Goal: Task Accomplishment & Management: Use online tool/utility

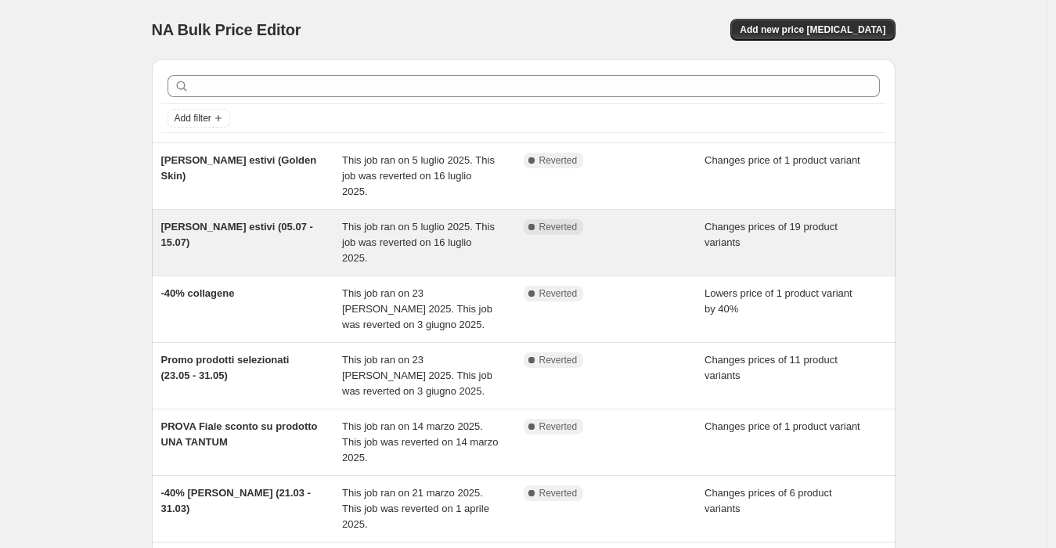
click at [244, 221] on span "[PERSON_NAME] estivi (05.07 - 15.07)" at bounding box center [237, 234] width 152 height 27
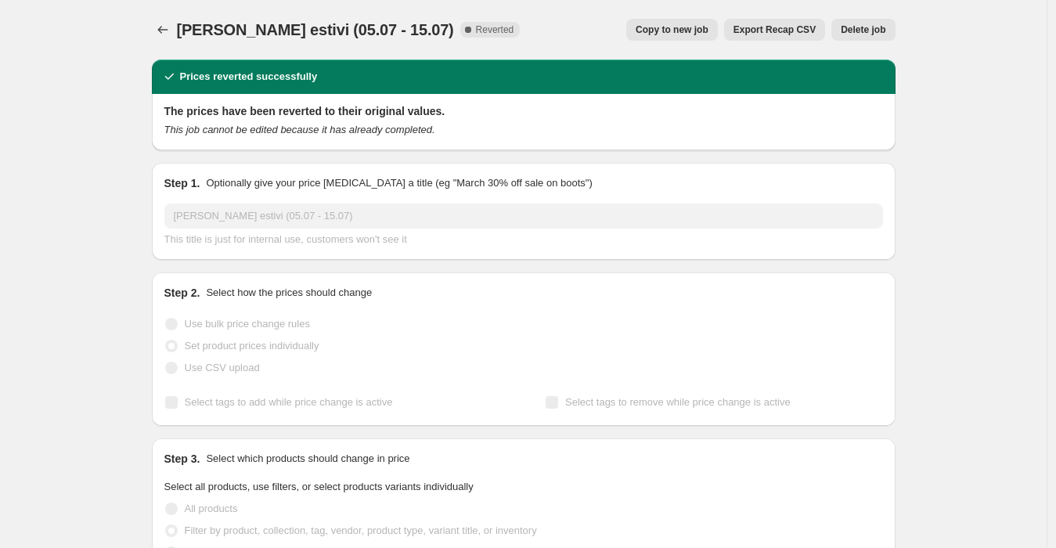
click at [681, 23] on button "Copy to new job" at bounding box center [672, 30] width 92 height 22
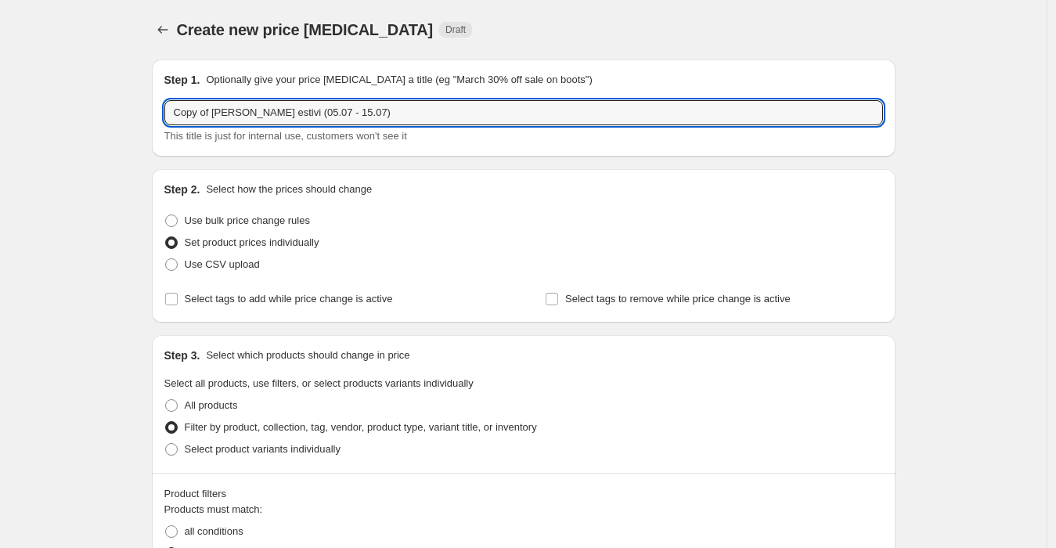
drag, startPoint x: 217, startPoint y: 110, endPoint x: 107, endPoint y: 106, distance: 110.5
drag, startPoint x: 204, startPoint y: 118, endPoint x: 229, endPoint y: 116, distance: 25.2
click at [229, 116] on input "[PERSON_NAME] estivi (05.07 - 15.07)" at bounding box center [523, 112] width 719 height 25
click at [353, 113] on input "[PERSON_NAME] fine estate [PERSON_NAME] e Viso (05.07 - 15.07)" at bounding box center [523, 112] width 719 height 25
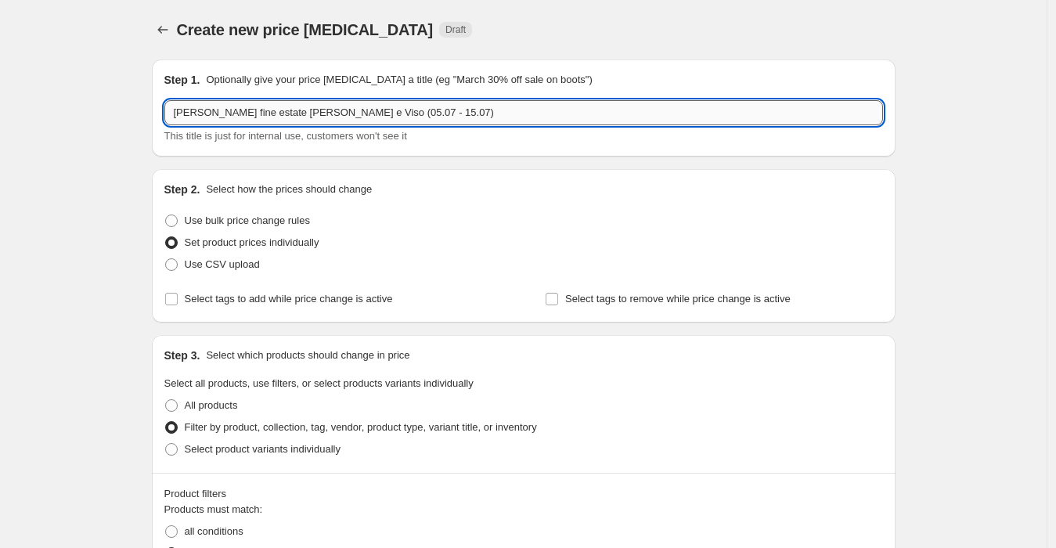
click at [351, 113] on input "[PERSON_NAME] fine estate [PERSON_NAME] e Viso (05.07 - 15.07)" at bounding box center [523, 112] width 719 height 25
click at [367, 112] on input "[PERSON_NAME] fine estate [PERSON_NAME] e Viso (08.07 - 15.07)" at bounding box center [523, 112] width 719 height 25
click at [382, 114] on input "[PERSON_NAME] fine estate [PERSON_NAME] e Viso (08.08 - 15.07)" at bounding box center [523, 112] width 719 height 25
drag, startPoint x: 352, startPoint y: 115, endPoint x: 343, endPoint y: 114, distance: 8.8
click at [343, 114] on input "[PERSON_NAME] fine estate [PERSON_NAME] e Viso (08.08 - 1.07)" at bounding box center [523, 112] width 719 height 25
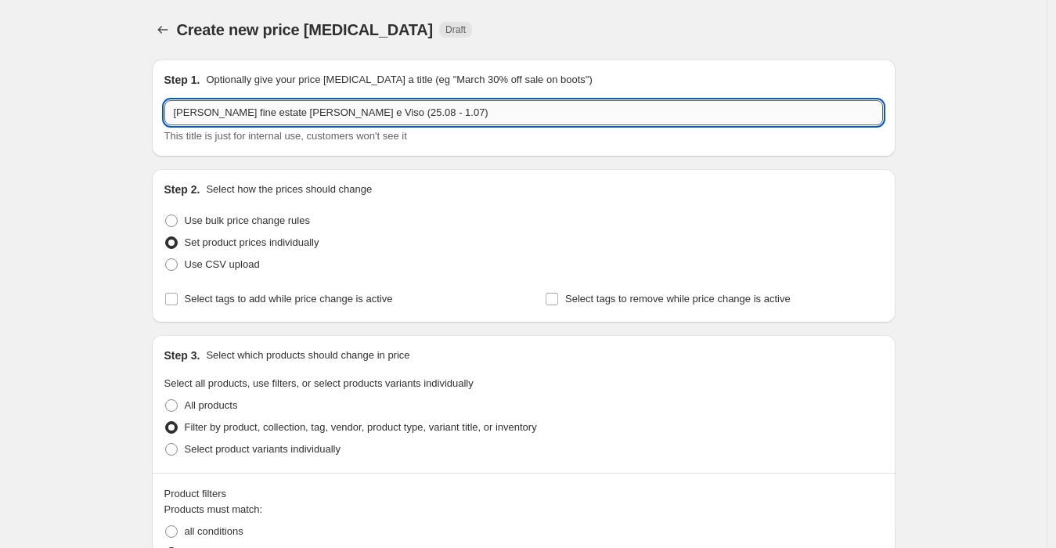
click at [380, 110] on input "[PERSON_NAME] fine estate [PERSON_NAME] e Viso (25.08 - 1.07)" at bounding box center [523, 112] width 719 height 25
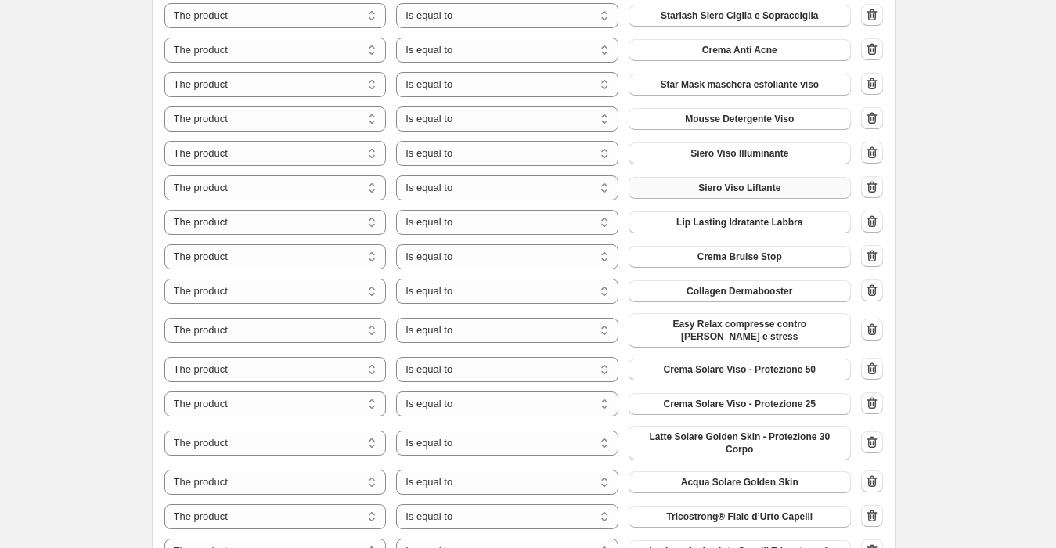
scroll to position [695, 0]
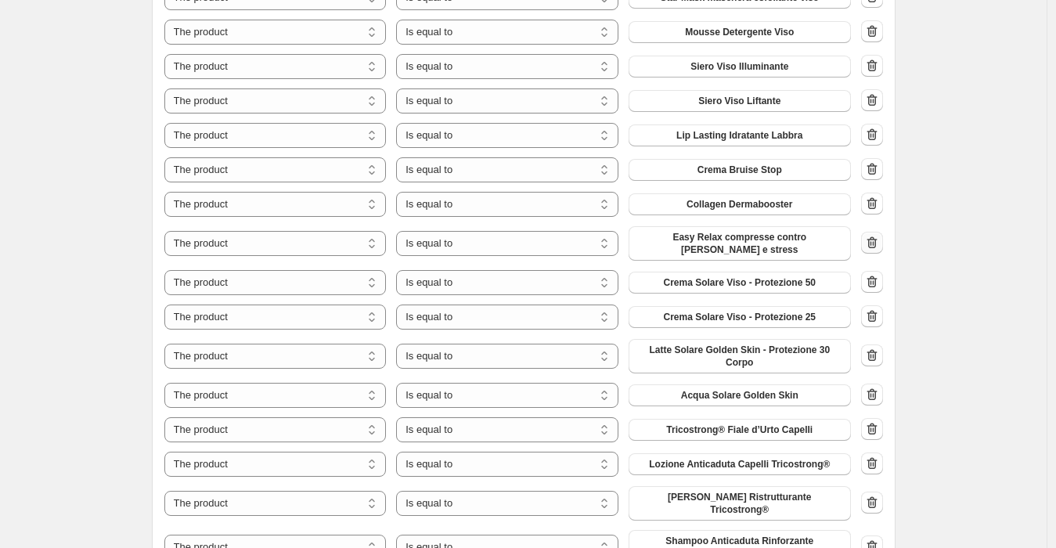
type input "[PERSON_NAME] fine estate [PERSON_NAME] e Viso (25.08 - 08.09)"
click at [874, 240] on icon "button" at bounding box center [873, 243] width 16 height 16
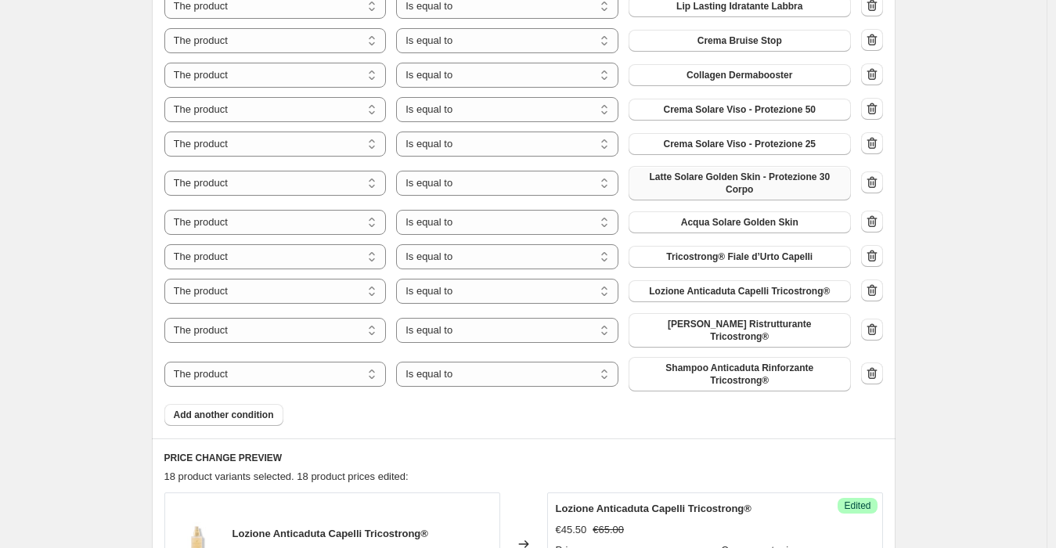
scroll to position [783, 0]
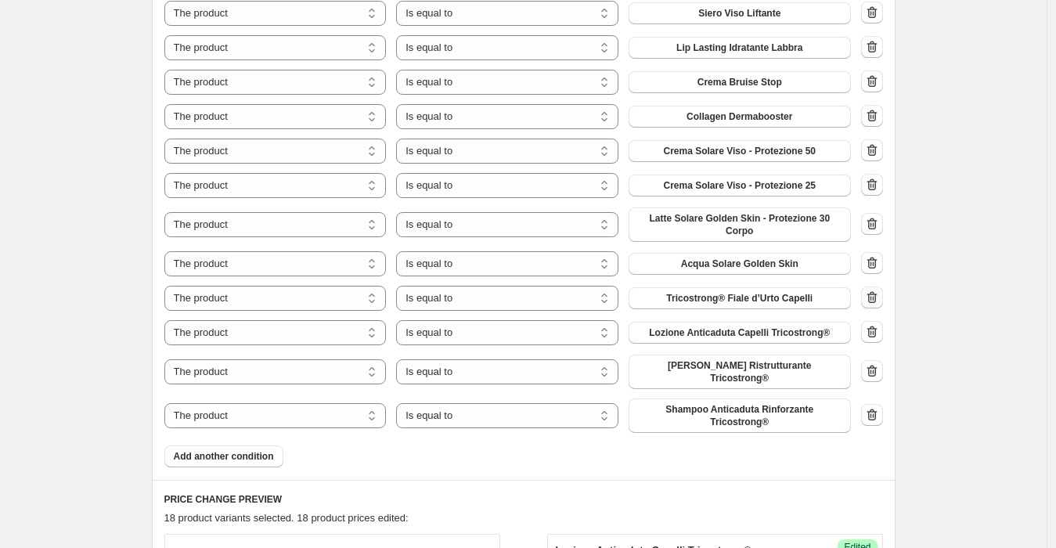
click at [877, 294] on icon "button" at bounding box center [873, 298] width 16 height 16
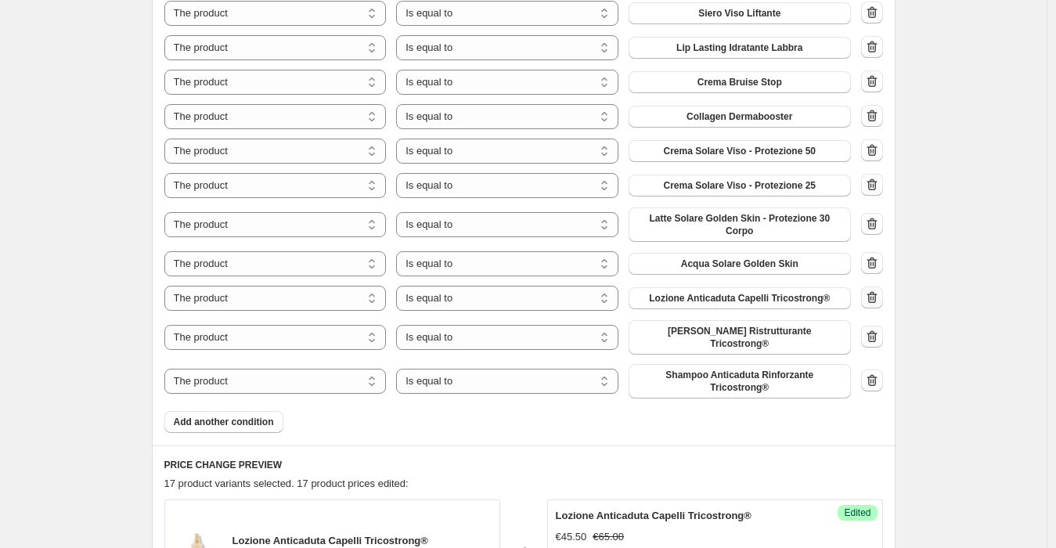
click at [870, 294] on icon "button" at bounding box center [873, 298] width 16 height 16
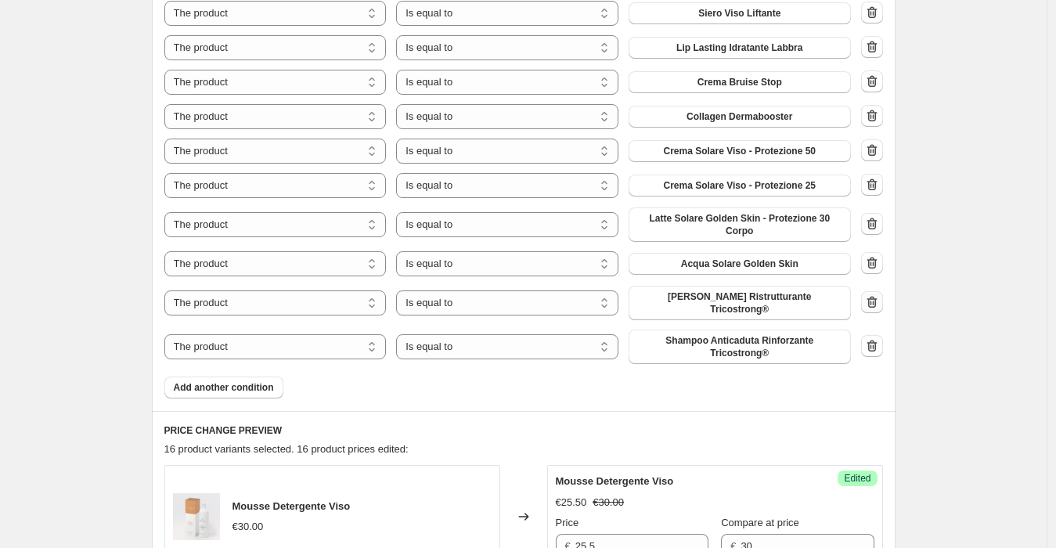
click at [872, 301] on icon "button" at bounding box center [871, 303] width 2 height 5
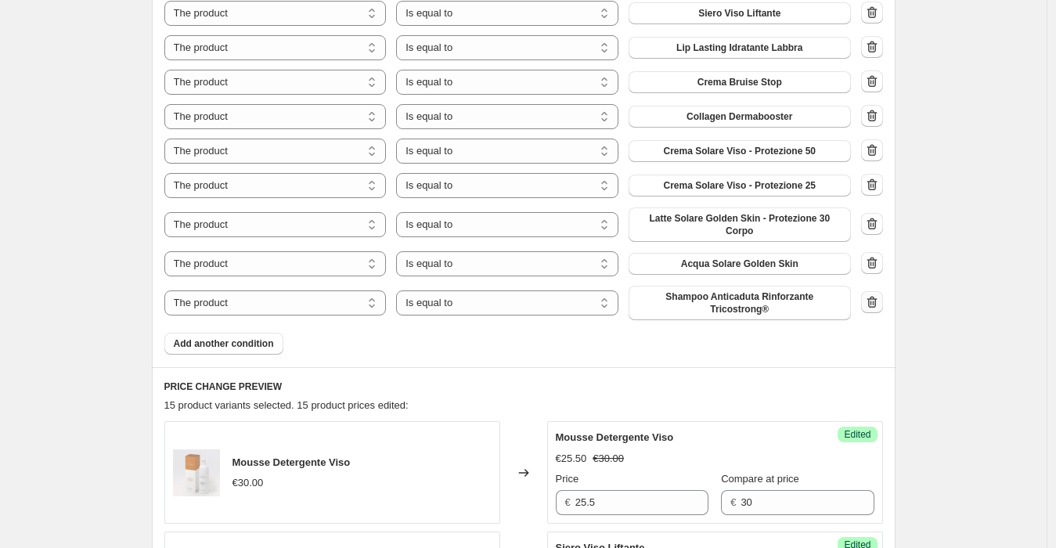
click at [876, 305] on icon "button" at bounding box center [873, 302] width 16 height 16
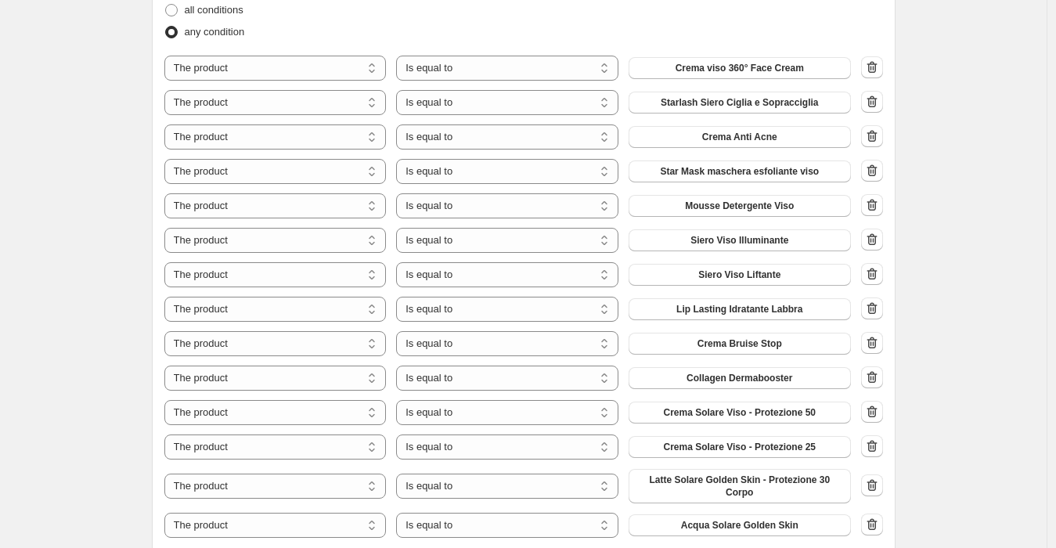
scroll to position [695, 0]
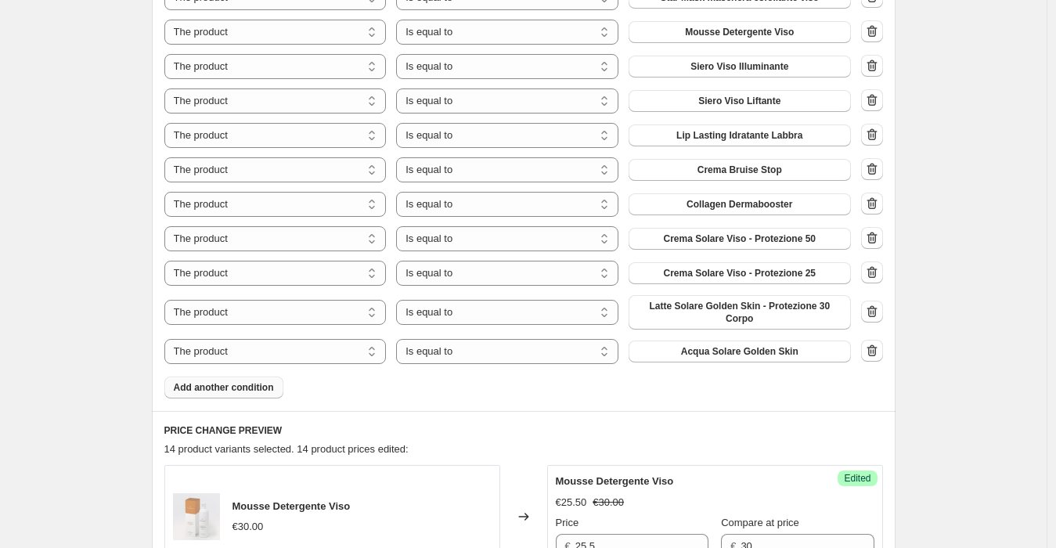
click at [247, 390] on span "Add another condition" at bounding box center [224, 387] width 100 height 13
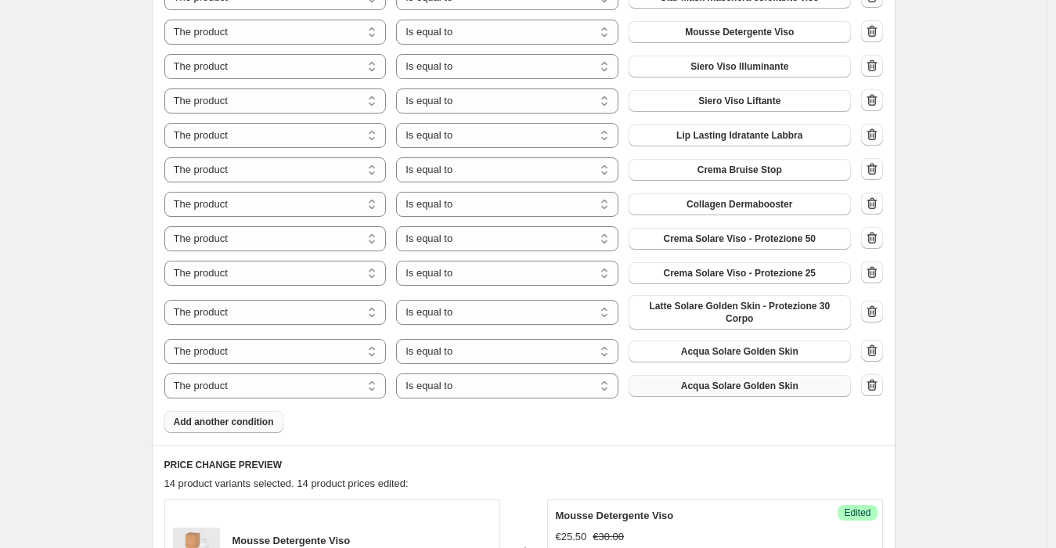
click at [753, 391] on button "Acqua Solare Golden Skin" at bounding box center [740, 386] width 222 height 22
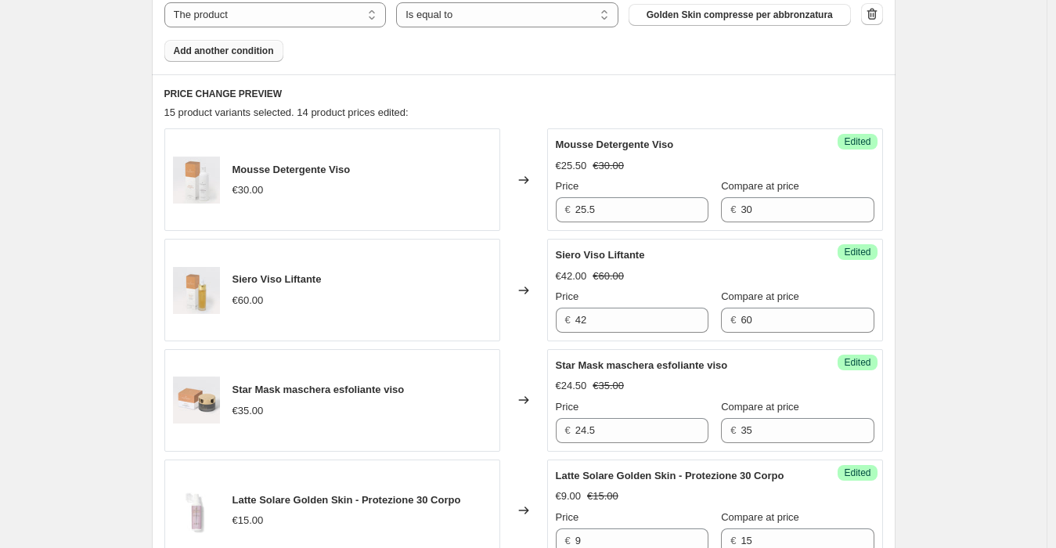
scroll to position [1131, 0]
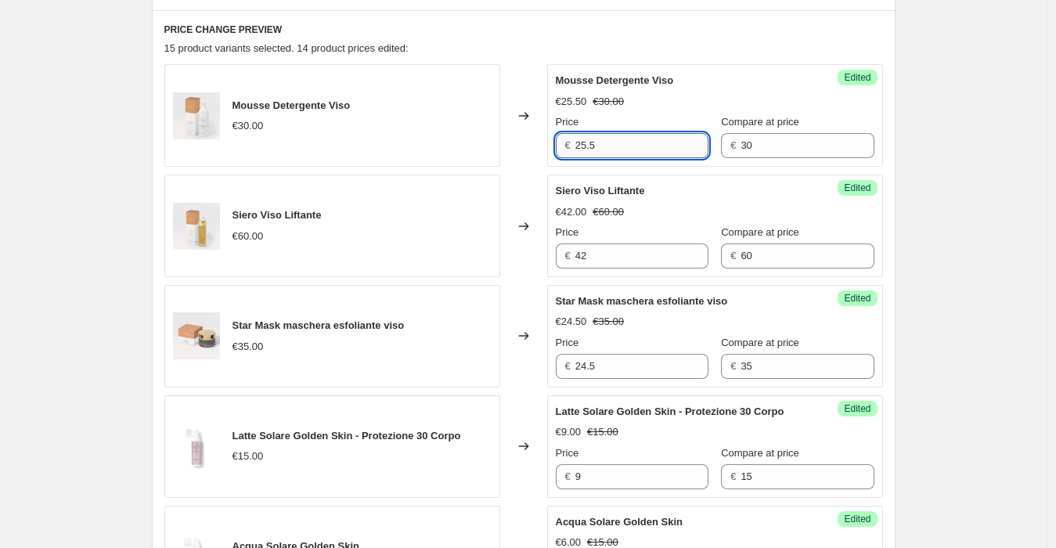
drag, startPoint x: 584, startPoint y: 142, endPoint x: 611, endPoint y: 145, distance: 26.8
click at [611, 145] on input "25.5" at bounding box center [642, 145] width 133 height 25
type input "2"
type input "18"
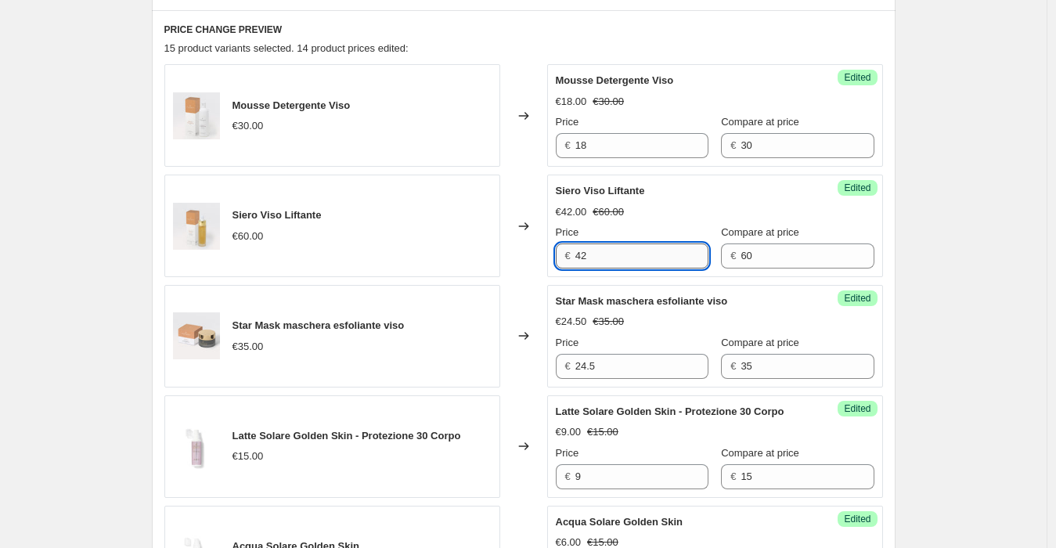
click at [594, 262] on input "42" at bounding box center [642, 256] width 133 height 25
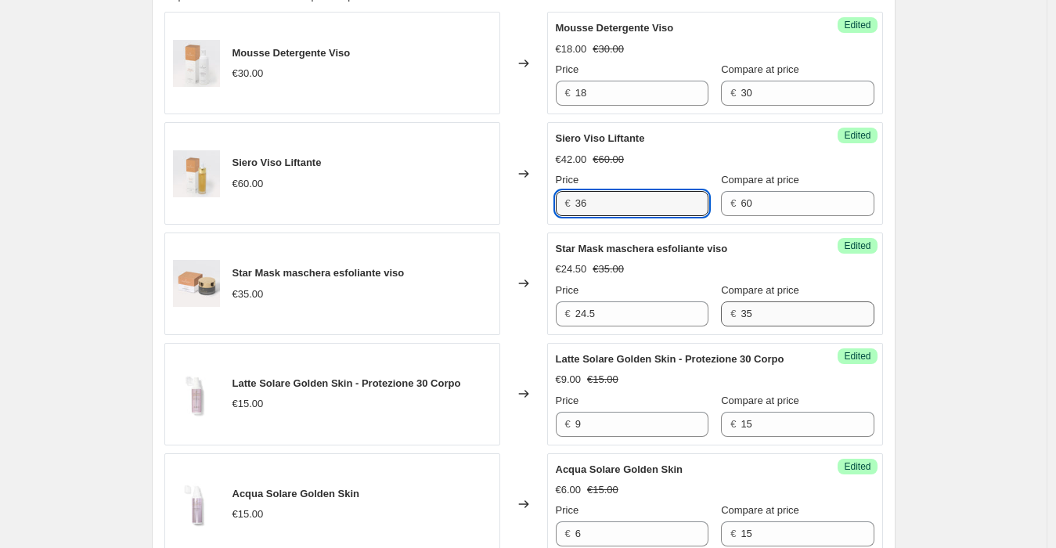
scroll to position [1305, 0]
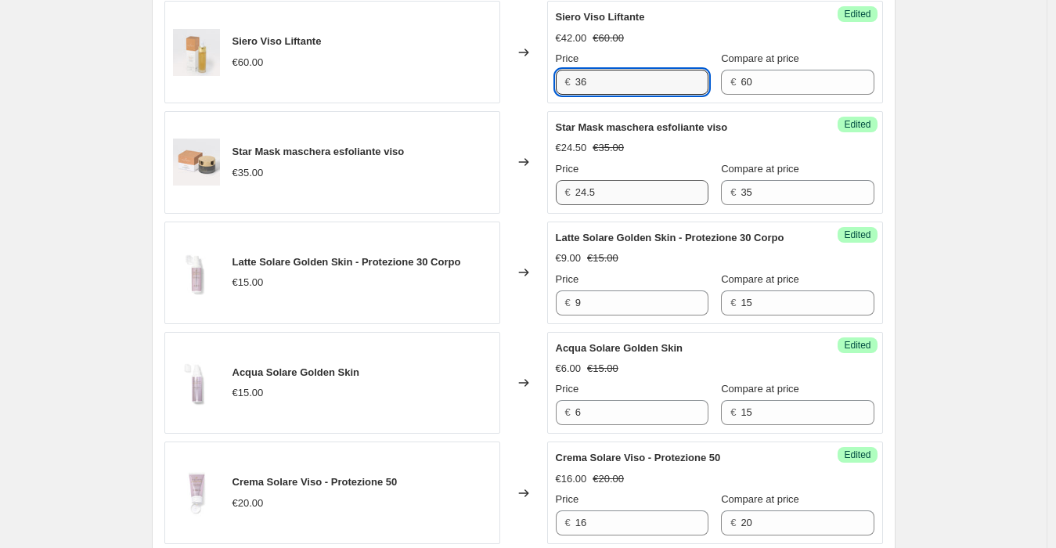
type input "36"
click at [590, 195] on input "24.5" at bounding box center [642, 192] width 133 height 25
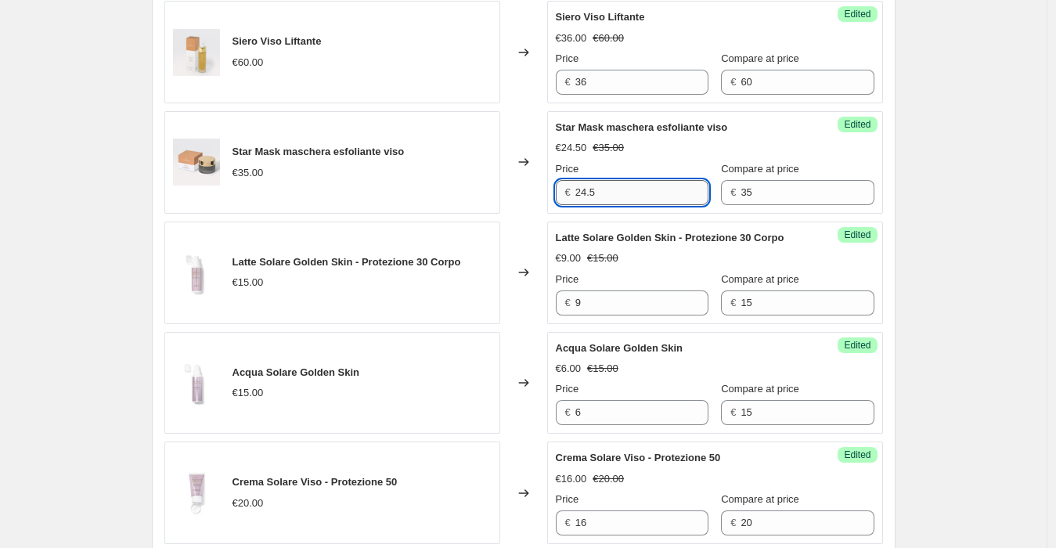
click at [590, 195] on input "24.5" at bounding box center [642, 192] width 133 height 25
type input "21"
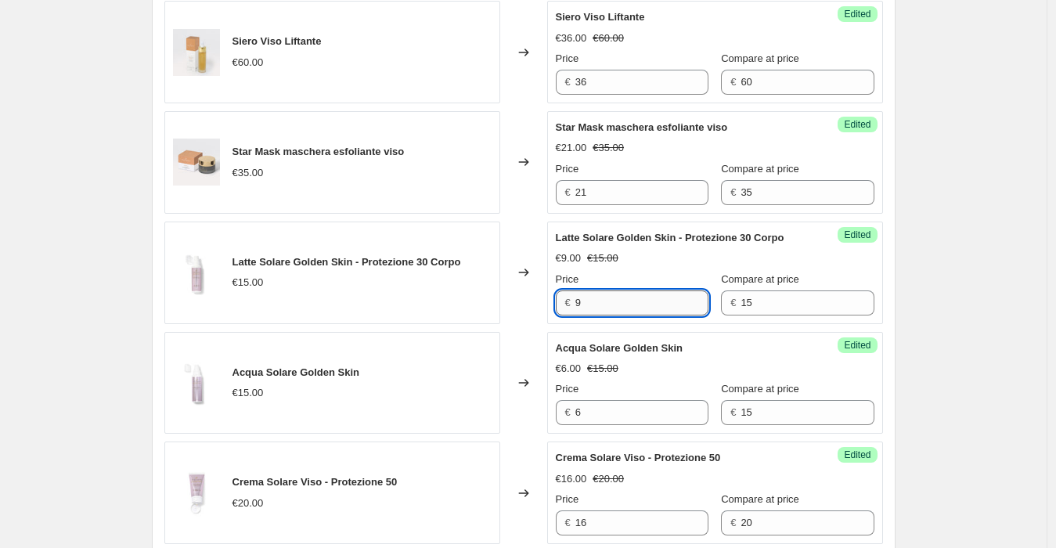
click at [612, 301] on input "9" at bounding box center [642, 303] width 133 height 25
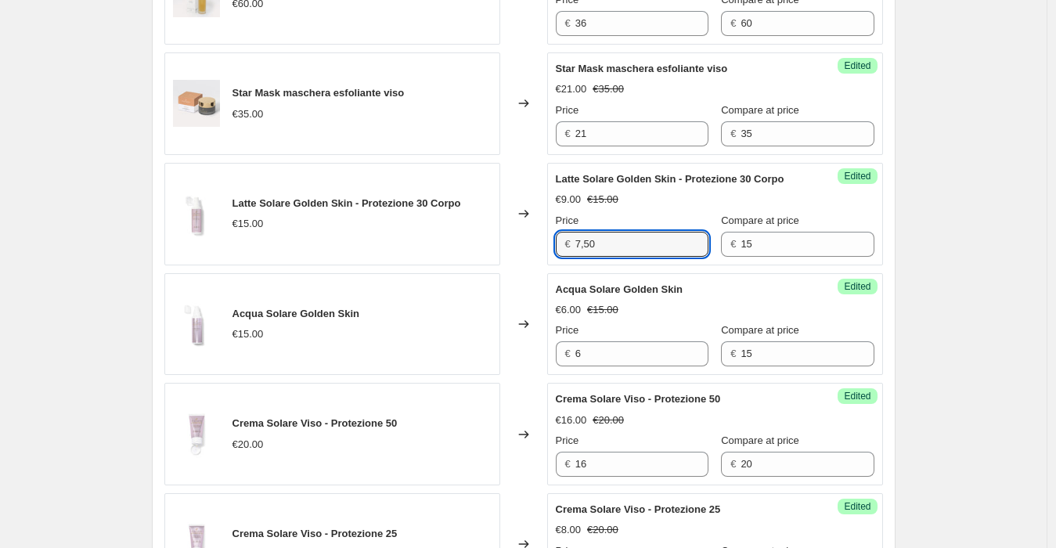
scroll to position [1392, 0]
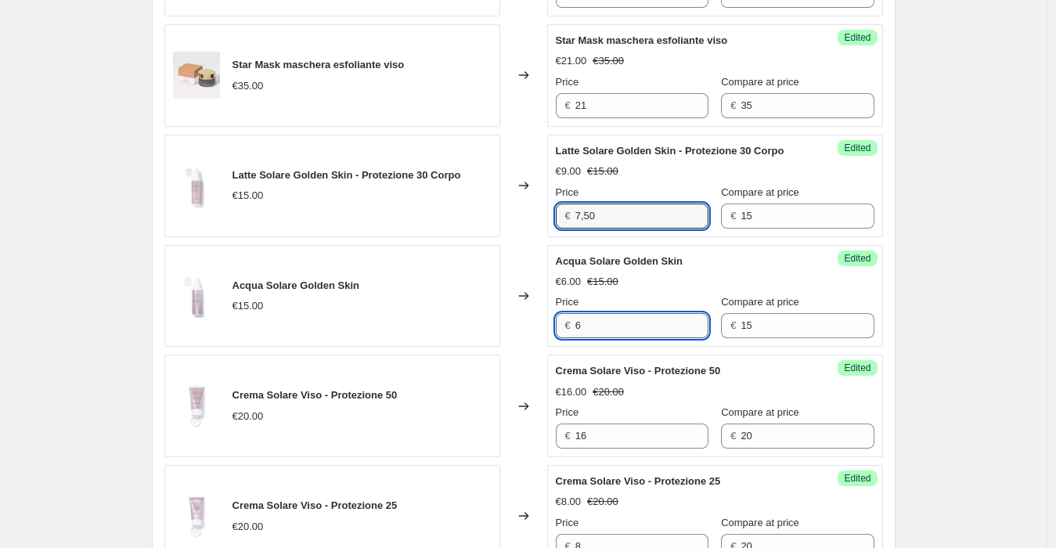
type input "9"
click at [619, 327] on input "6" at bounding box center [642, 325] width 133 height 25
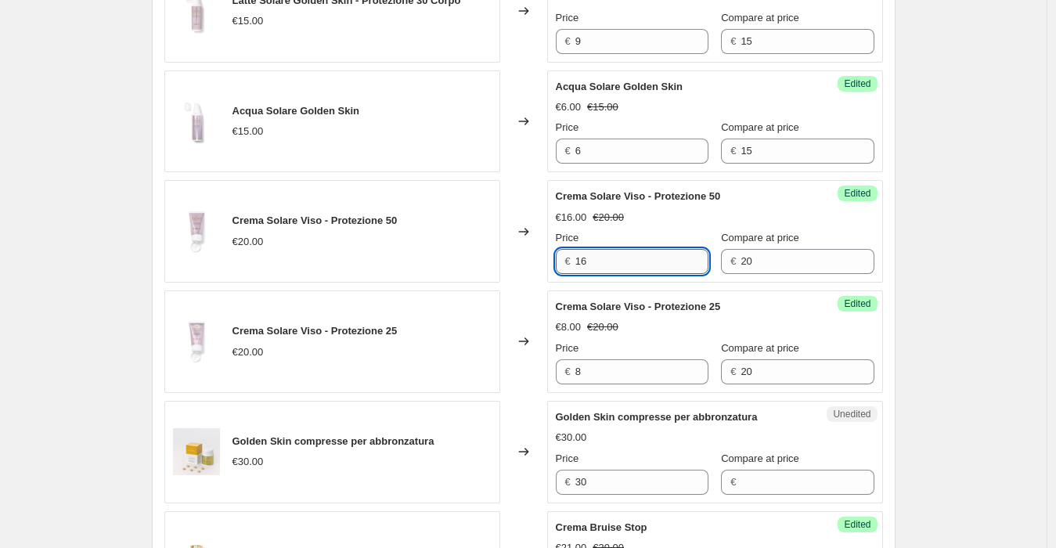
click at [608, 257] on input "16" at bounding box center [642, 261] width 133 height 25
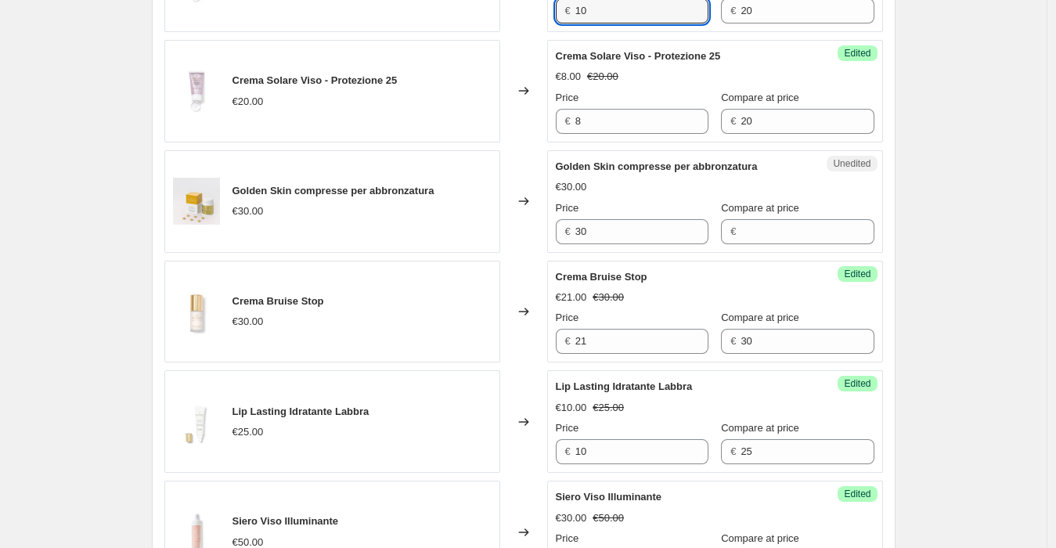
scroll to position [1827, 0]
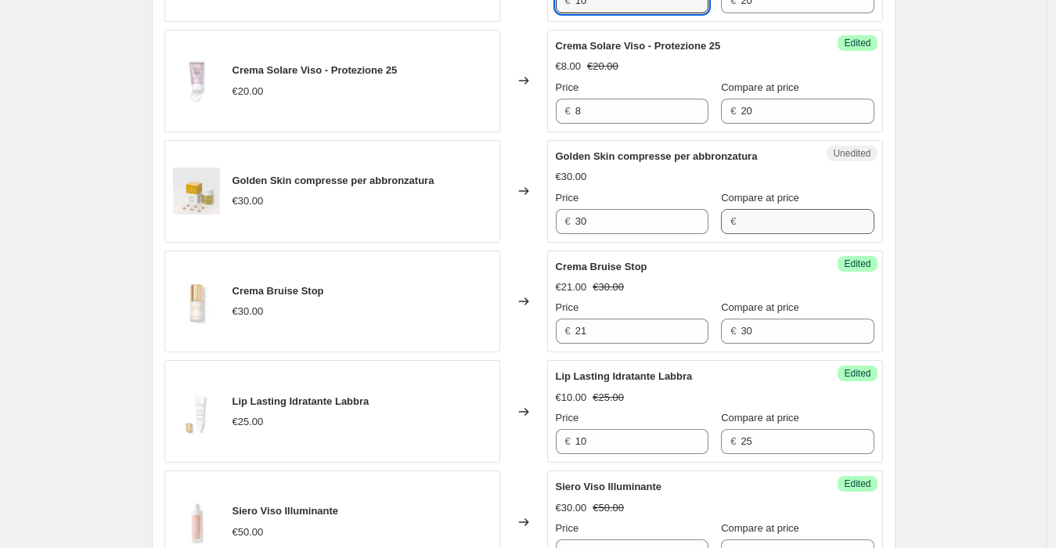
type input "10"
click at [782, 214] on input "Compare at price" at bounding box center [807, 221] width 133 height 25
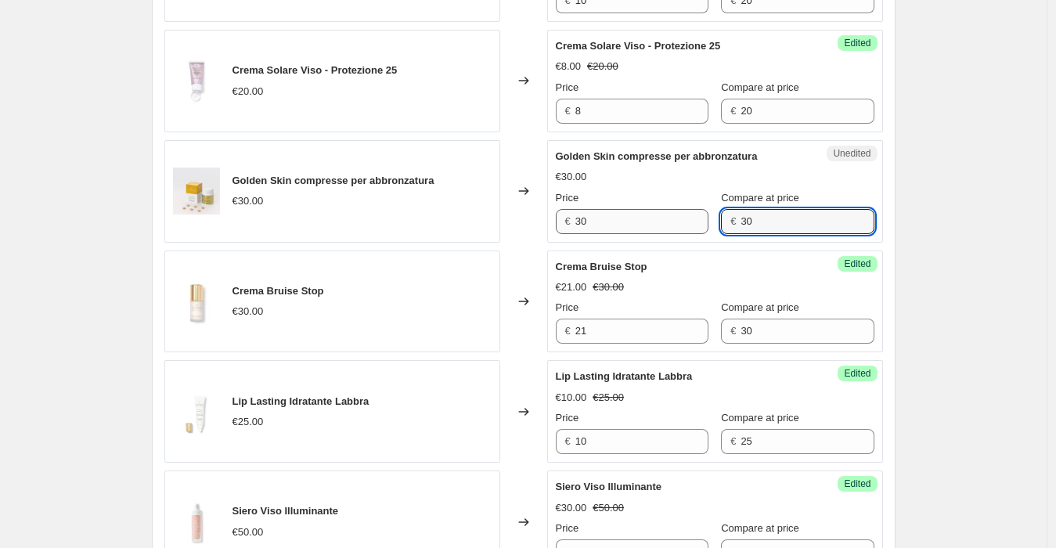
type input "30"
click at [589, 218] on input "30" at bounding box center [642, 221] width 133 height 25
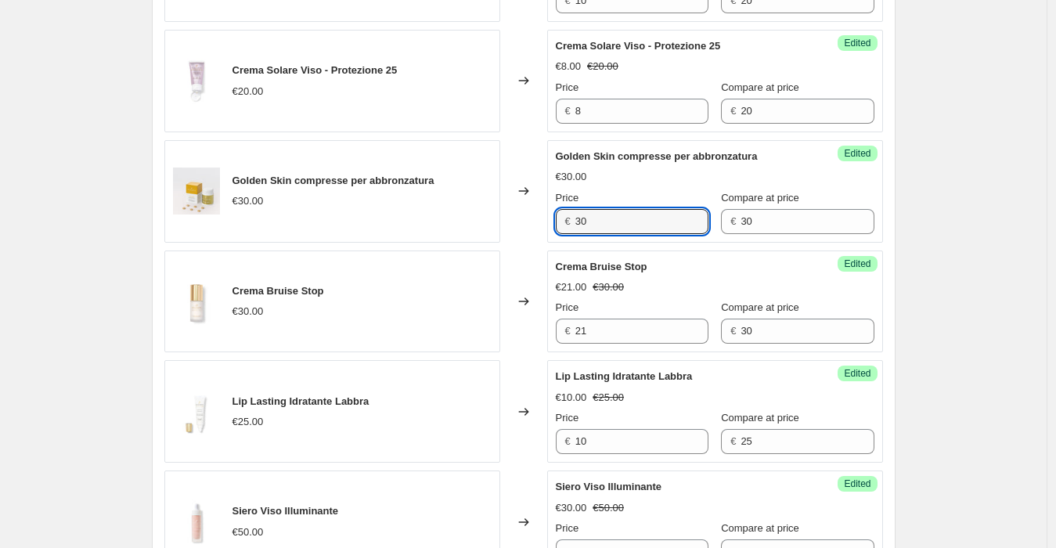
drag, startPoint x: 597, startPoint y: 210, endPoint x: 578, endPoint y: 210, distance: 19.6
click at [578, 210] on div "€ 30" at bounding box center [632, 221] width 153 height 25
type input "15"
click at [489, 223] on div "Golden Skin compresse per abbronzatura €30.00" at bounding box center [332, 191] width 336 height 103
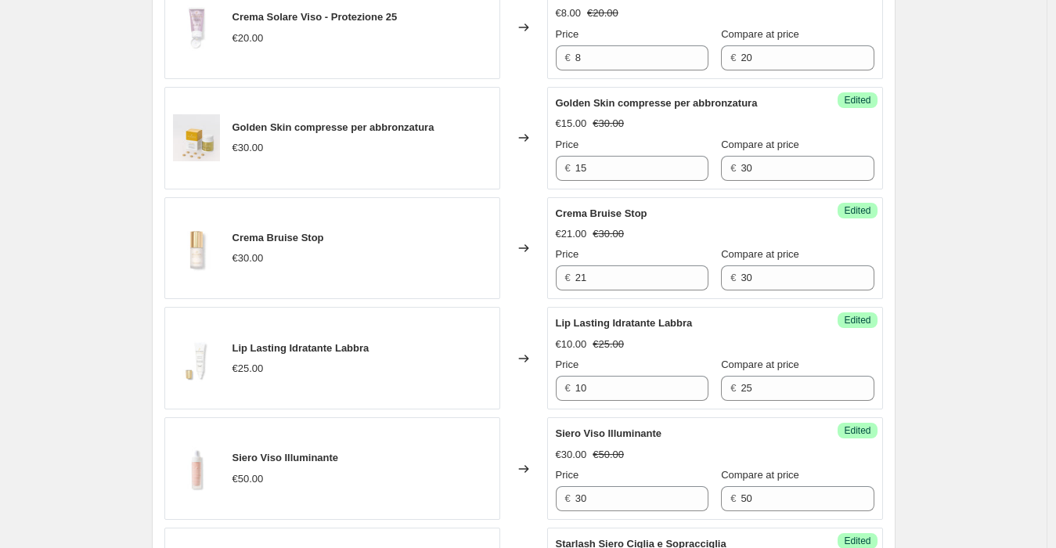
scroll to position [1914, 0]
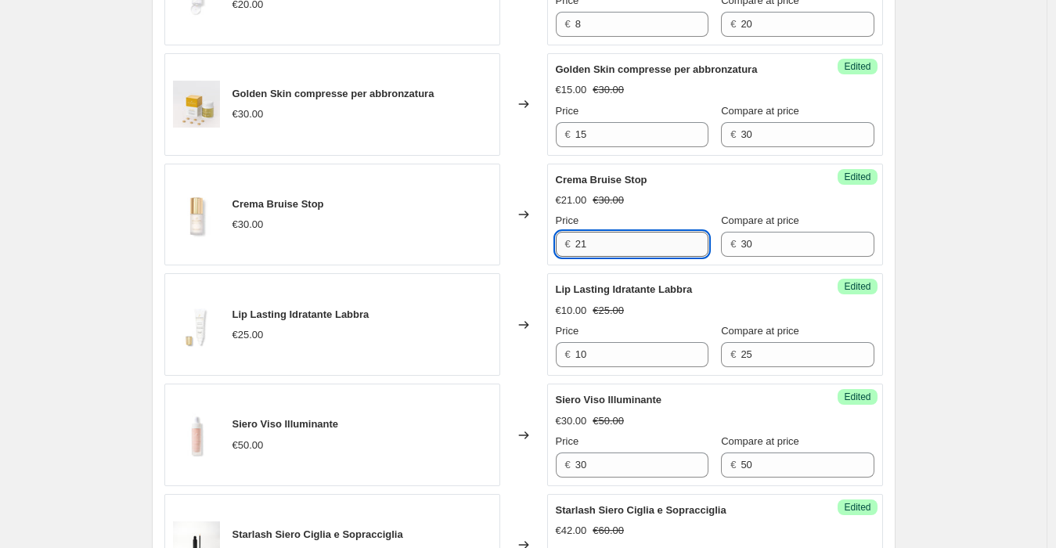
drag, startPoint x: 581, startPoint y: 239, endPoint x: 600, endPoint y: 240, distance: 18.9
click at [600, 240] on input "21" at bounding box center [642, 244] width 133 height 25
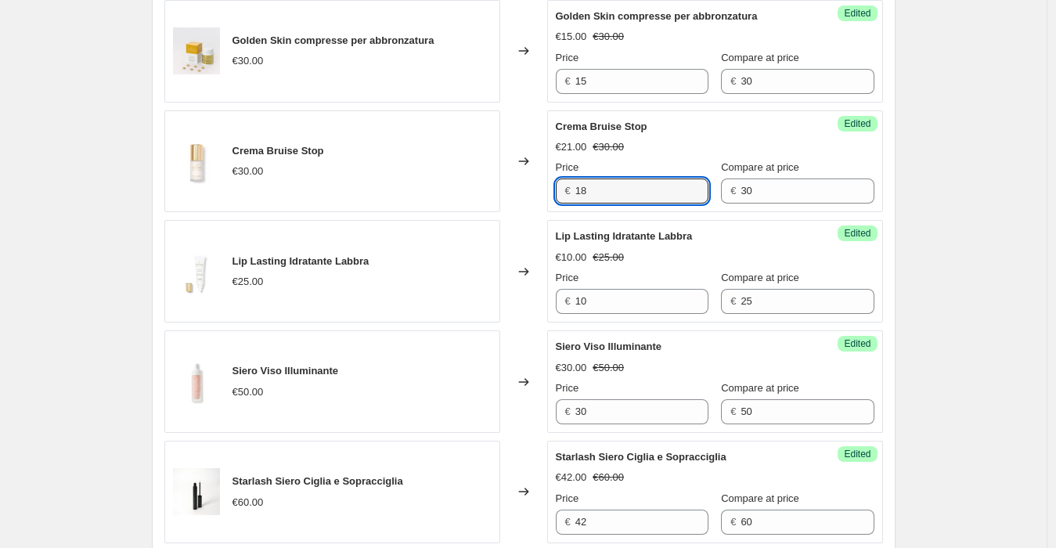
scroll to position [2001, 0]
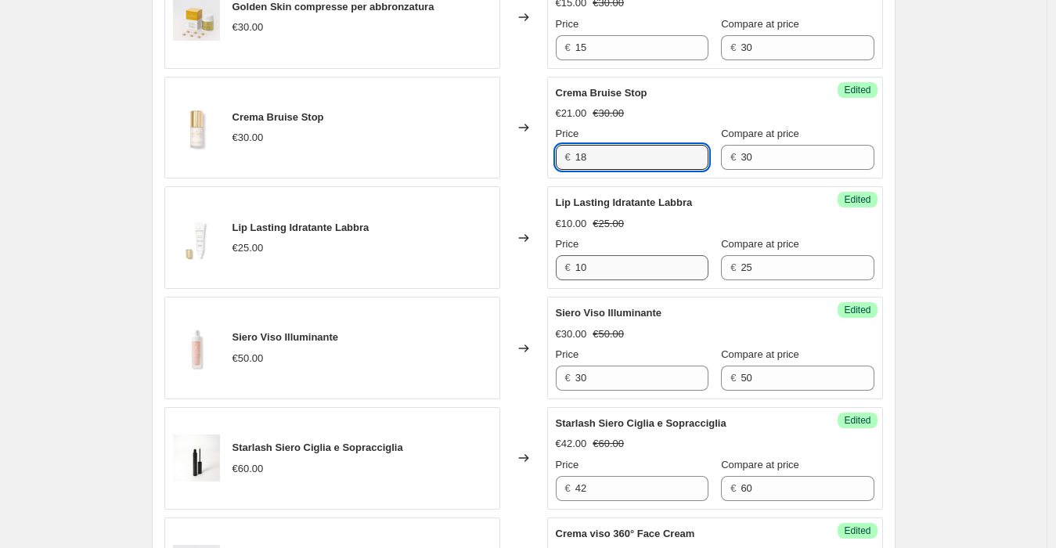
type input "18"
click at [608, 261] on input "10" at bounding box center [642, 267] width 133 height 25
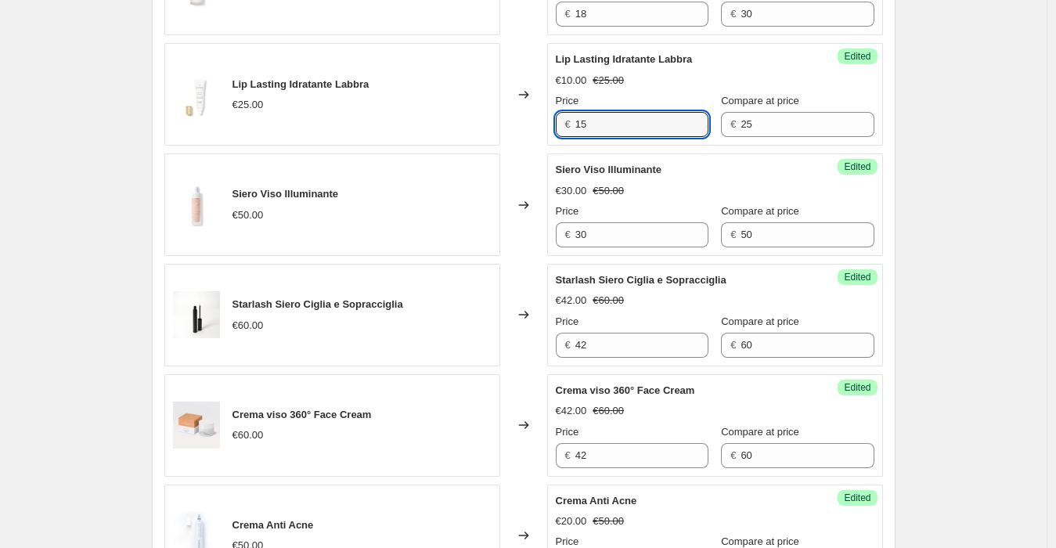
scroll to position [2175, 0]
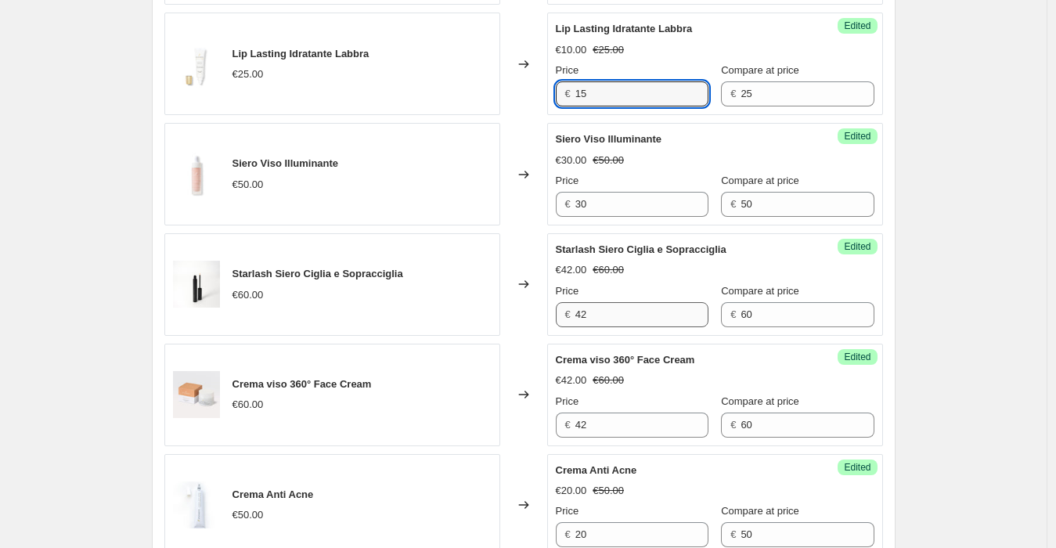
type input "15"
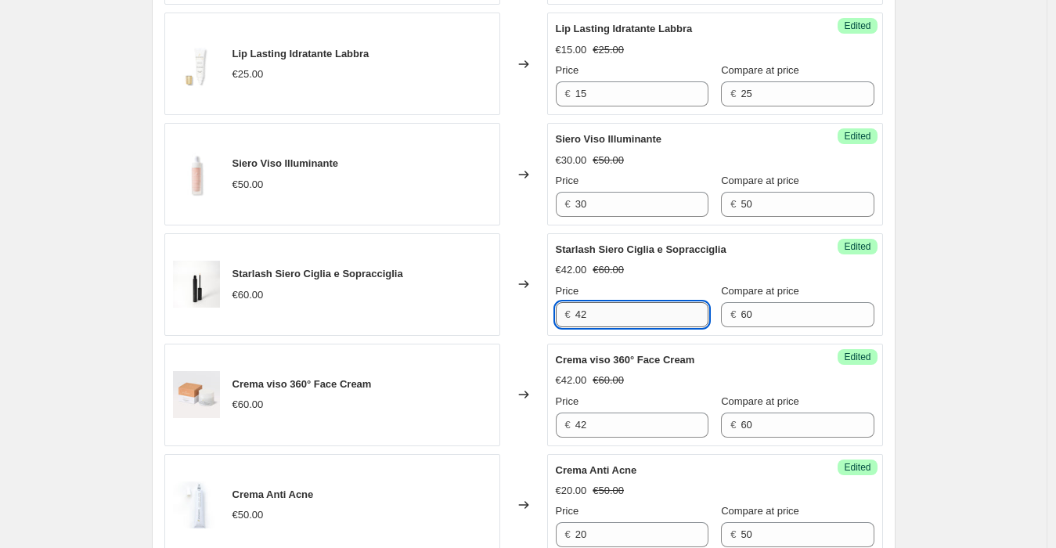
drag, startPoint x: 581, startPoint y: 302, endPoint x: 599, endPoint y: 305, distance: 18.2
click at [599, 304] on input "42" at bounding box center [642, 314] width 133 height 25
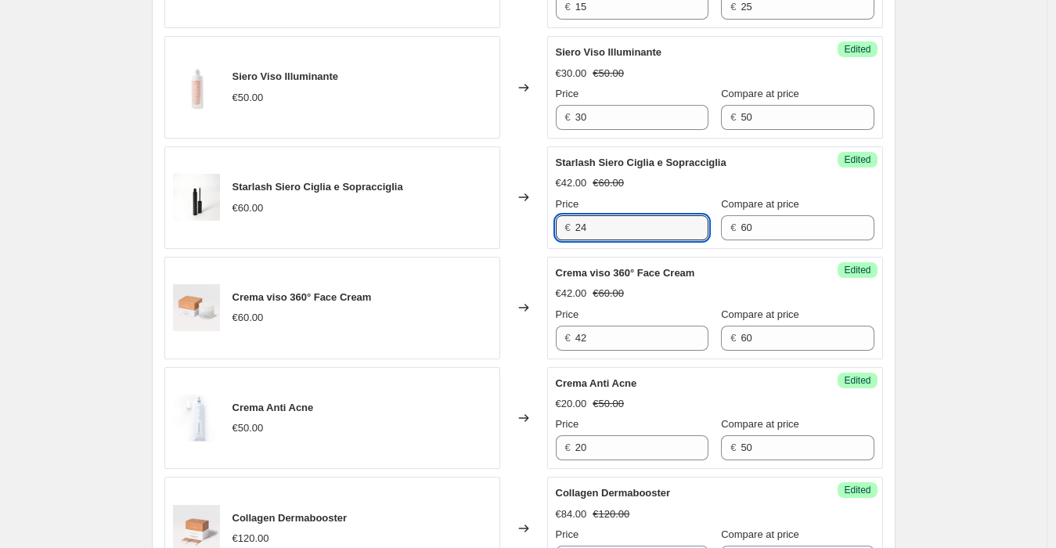
type input "24"
drag, startPoint x: 579, startPoint y: 328, endPoint x: 599, endPoint y: 328, distance: 19.6
click at [599, 328] on div "€ 42" at bounding box center [632, 338] width 153 height 25
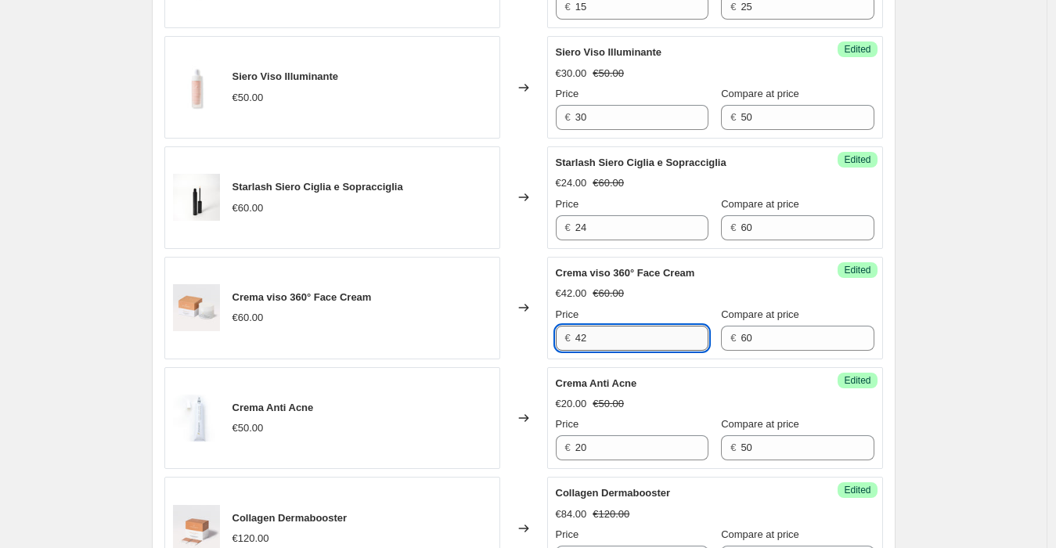
type input "4"
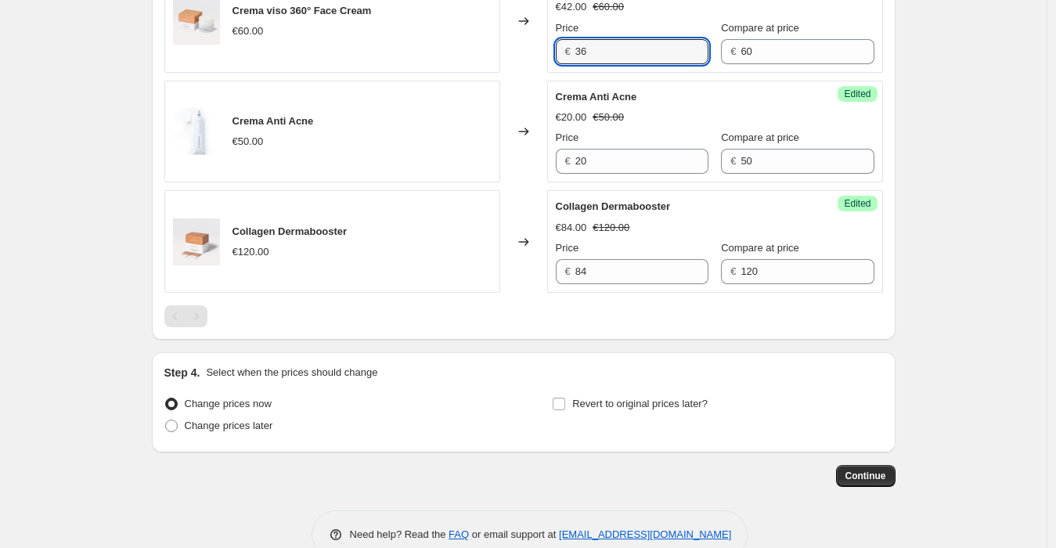
scroll to position [2570, 0]
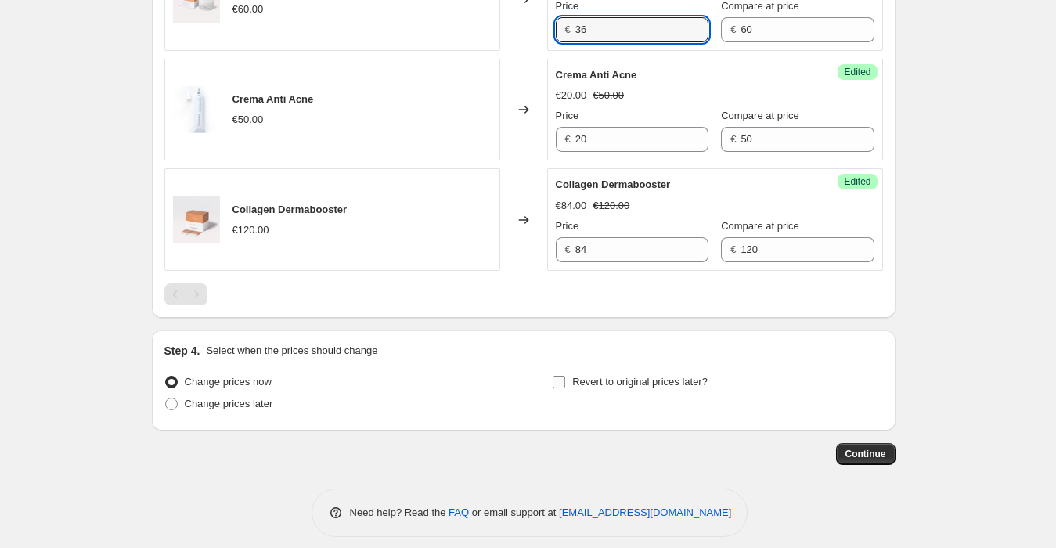
type input "36"
click at [563, 376] on input "Revert to original prices later?" at bounding box center [559, 382] width 13 height 13
checkbox input "true"
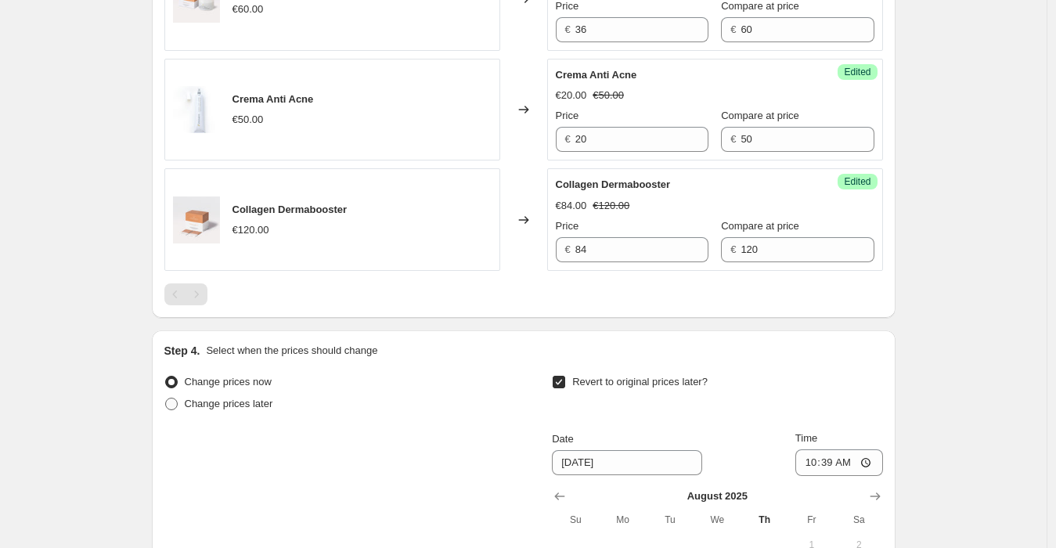
click at [233, 398] on span "Change prices later" at bounding box center [229, 404] width 88 height 12
click at [166, 398] on input "Change prices later" at bounding box center [165, 398] width 1 height 1
radio input "true"
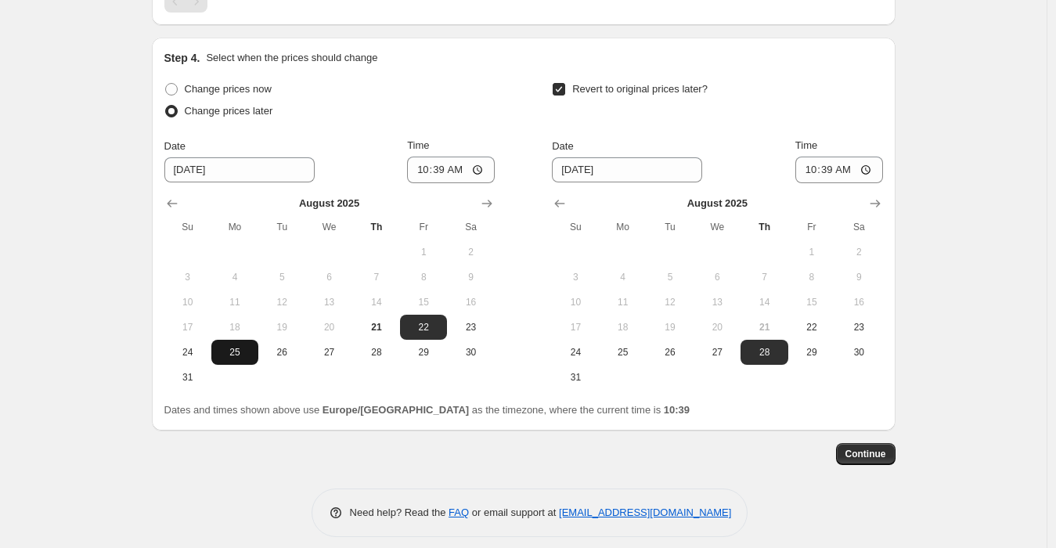
click at [237, 346] on span "25" at bounding box center [235, 352] width 34 height 13
type input "[DATE]"
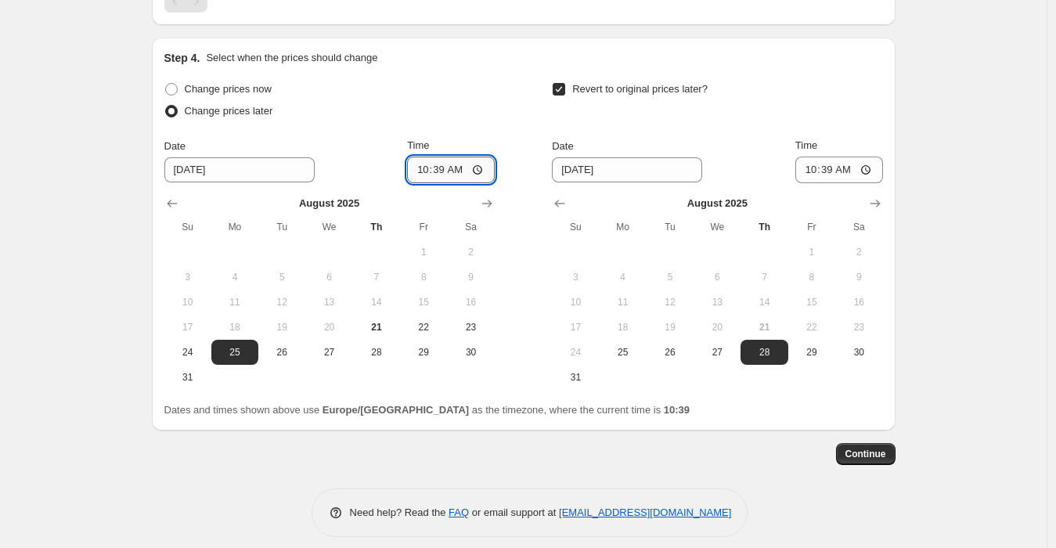
click at [444, 157] on input "10:39" at bounding box center [451, 170] width 88 height 27
type input "00:00"
click at [434, 106] on div "Change prices later" at bounding box center [329, 111] width 330 height 22
click at [875, 196] on icon "Show next month, September 2025" at bounding box center [876, 204] width 16 height 16
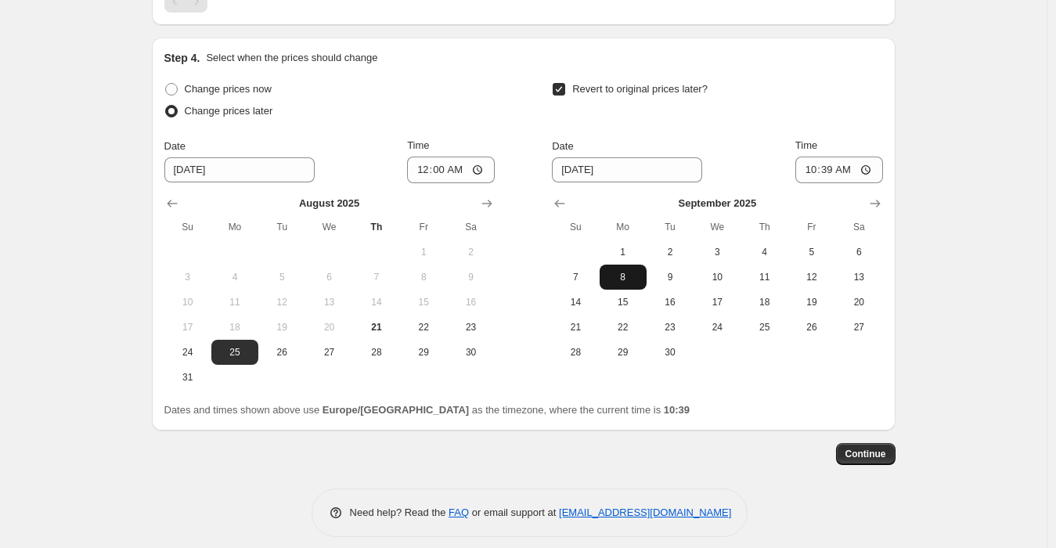
click at [626, 271] on span "8" at bounding box center [623, 277] width 34 height 13
click at [677, 271] on span "9" at bounding box center [670, 277] width 34 height 13
type input "[DATE]"
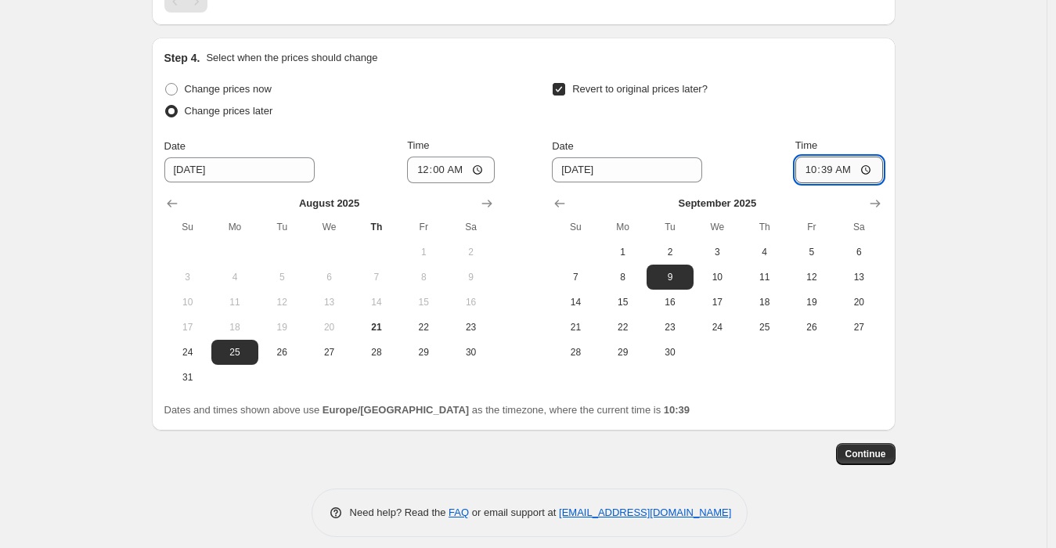
click at [835, 157] on input "10:39" at bounding box center [840, 170] width 88 height 27
type input "00:00"
click at [749, 138] on div "Date [DATE] Time 00:00" at bounding box center [717, 160] width 330 height 45
click at [860, 449] on button "Continue" at bounding box center [866, 454] width 60 height 22
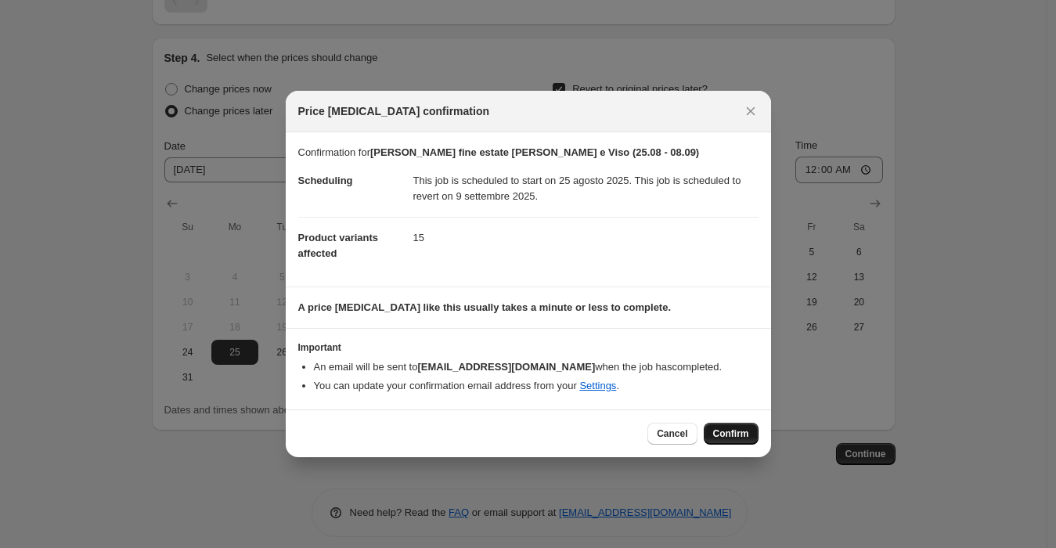
click at [731, 429] on span "Confirm" at bounding box center [731, 434] width 36 height 13
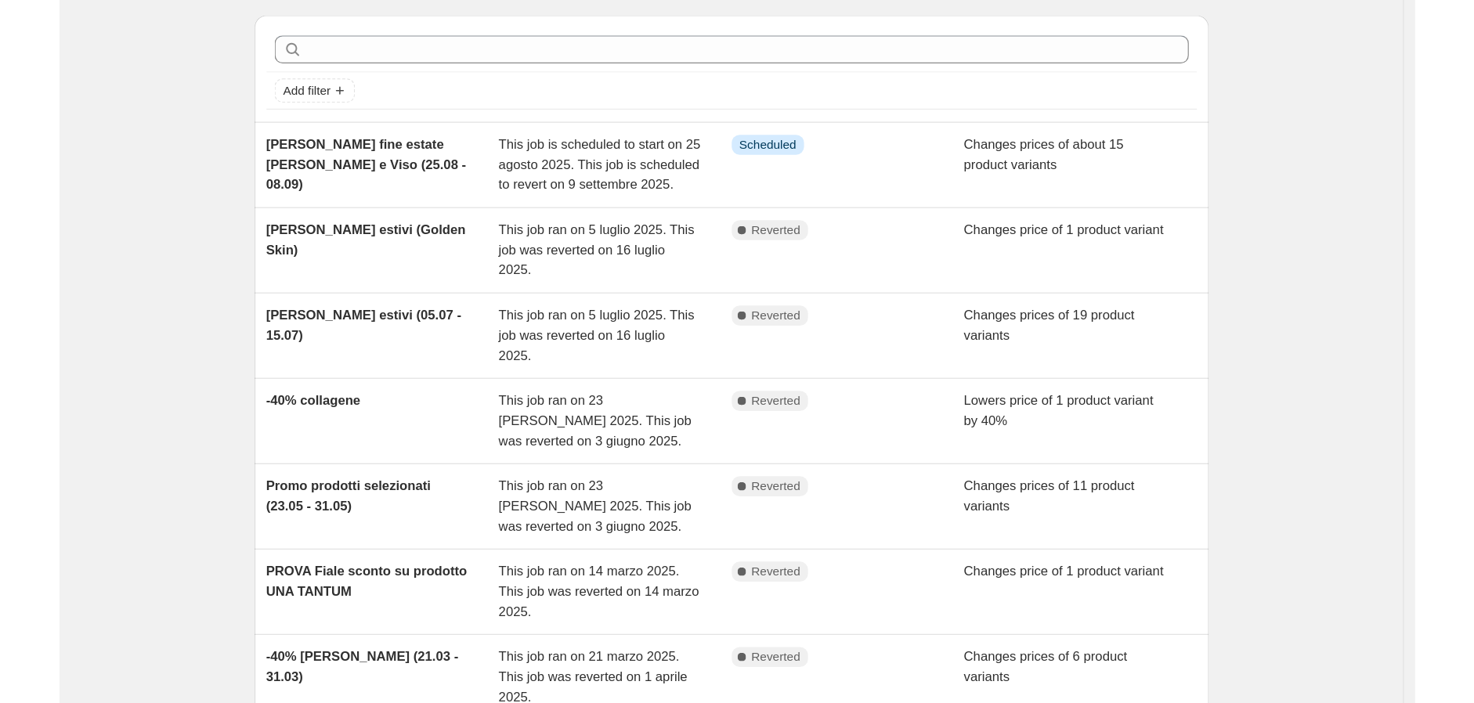
scroll to position [261, 0]
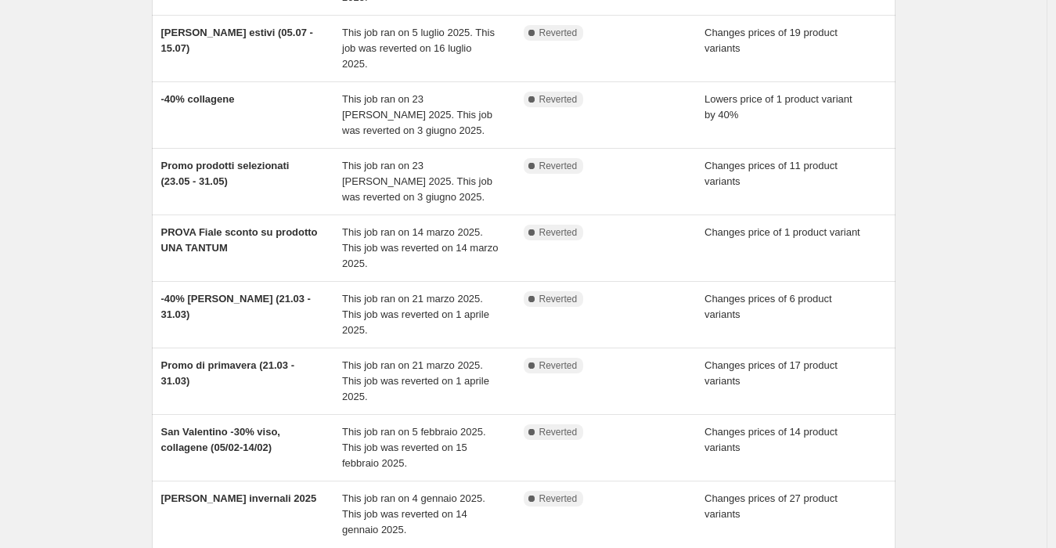
click at [1002, 149] on div "NA Bulk Price Editor. This page is ready NA Bulk Price Editor Add new price [ME…" at bounding box center [523, 220] width 1047 height 963
click at [1003, 149] on div "NA Bulk Price Editor. This page is ready NA Bulk Price Editor Add new price [ME…" at bounding box center [523, 220] width 1047 height 963
